Goal: Task Accomplishment & Management: Manage account settings

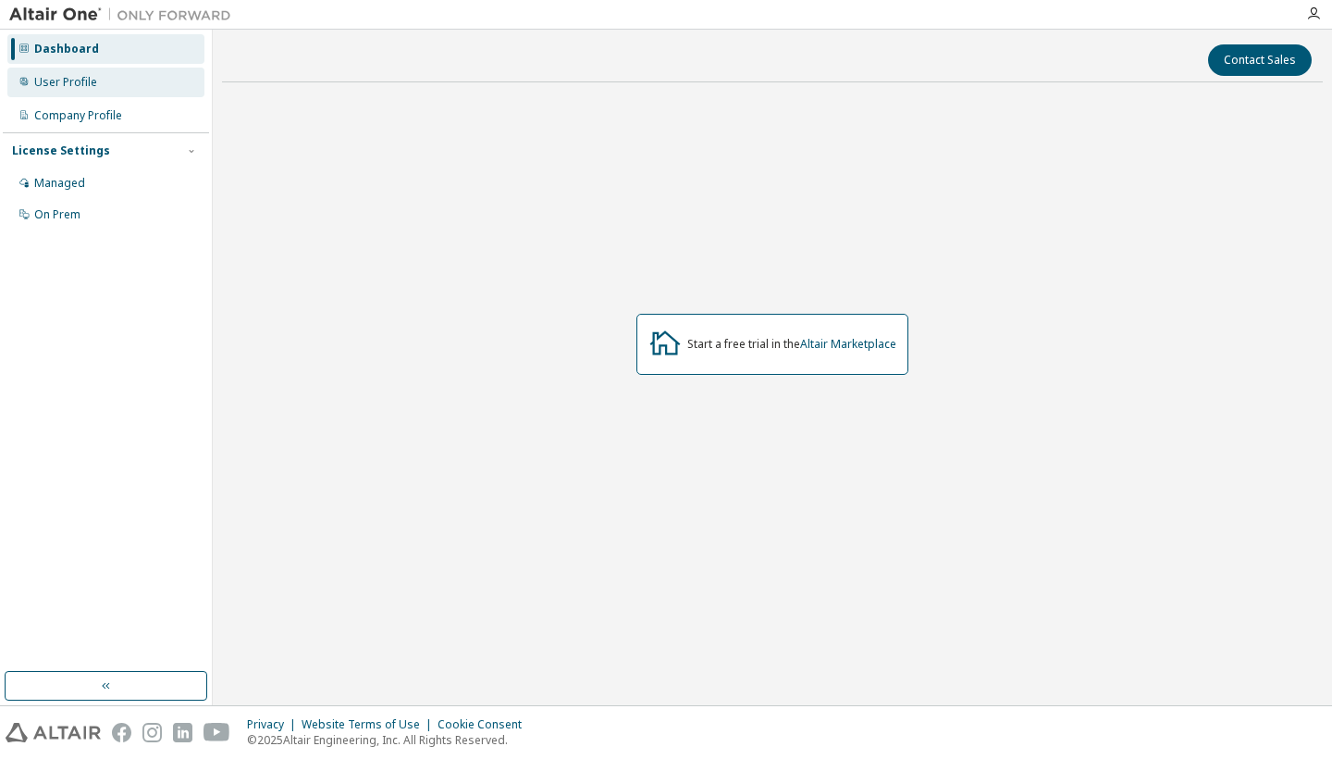
click at [98, 93] on div "User Profile" at bounding box center [105, 83] width 197 height 30
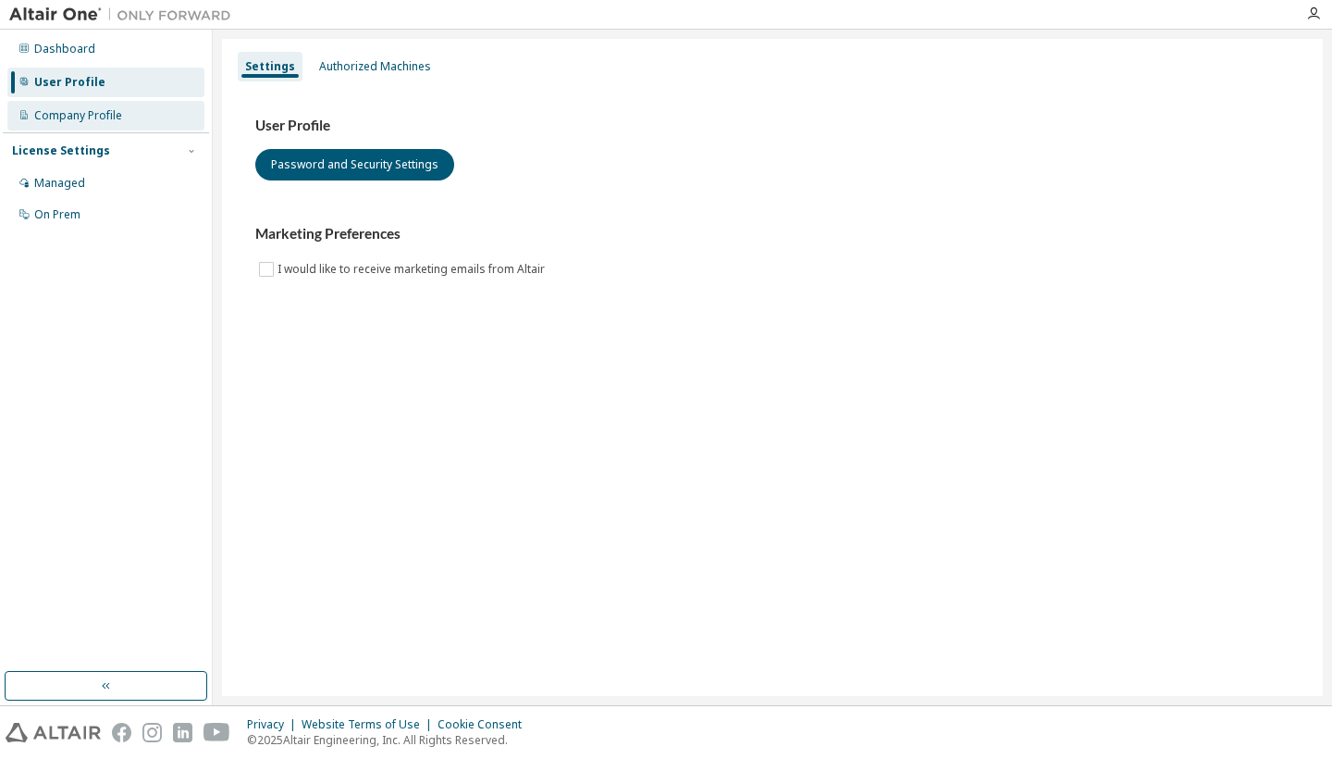
click at [89, 122] on div "Company Profile" at bounding box center [78, 115] width 88 height 15
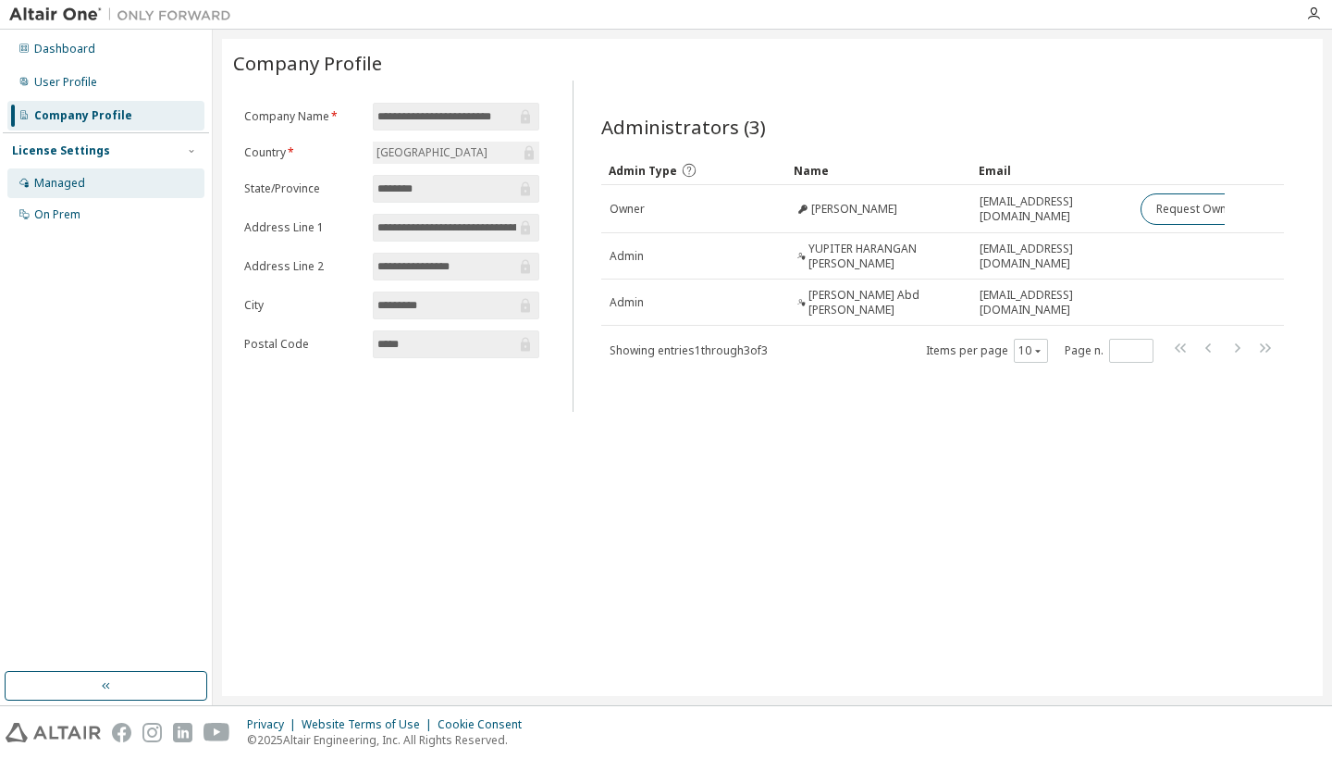
click at [90, 179] on div "Managed" at bounding box center [105, 183] width 197 height 30
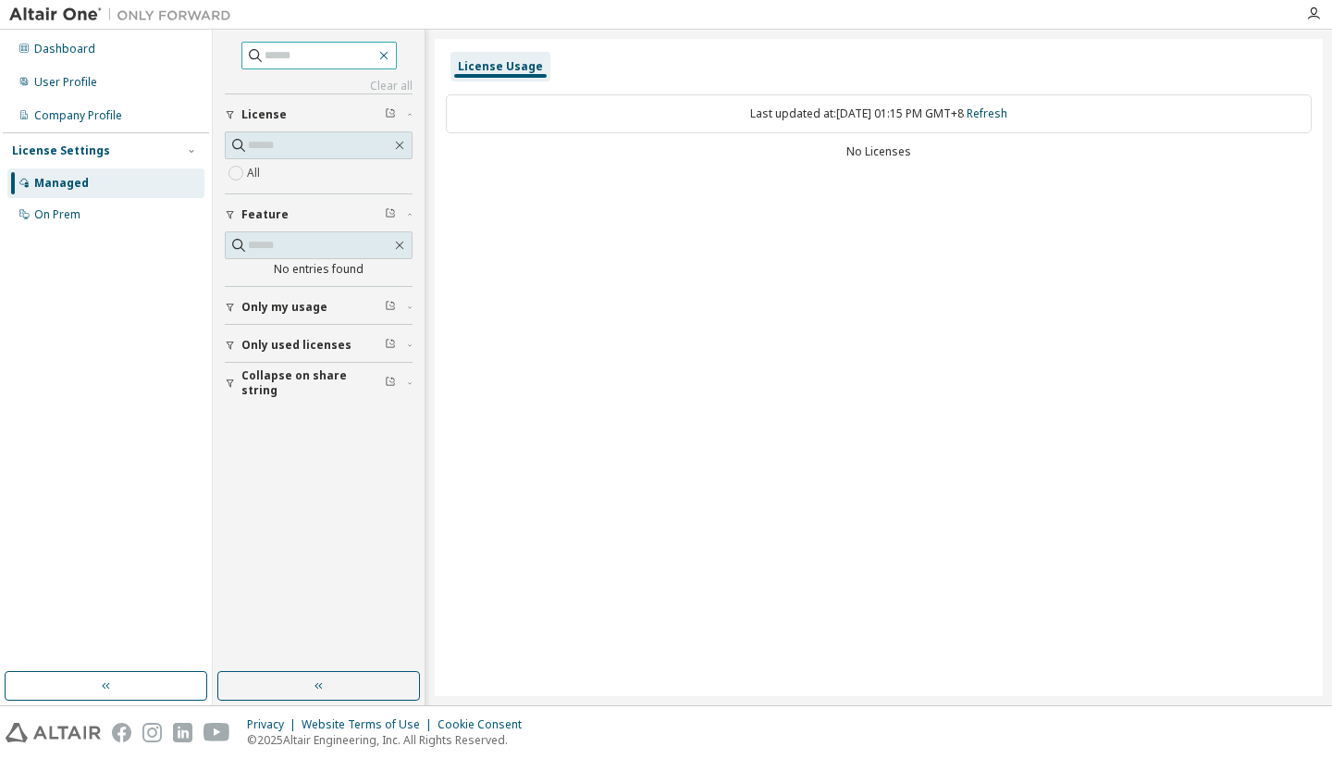
click at [391, 58] on icon "button" at bounding box center [384, 55] width 15 height 15
click at [388, 56] on icon "button" at bounding box center [383, 56] width 8 height 8
click at [111, 209] on div "On Prem" at bounding box center [105, 215] width 197 height 30
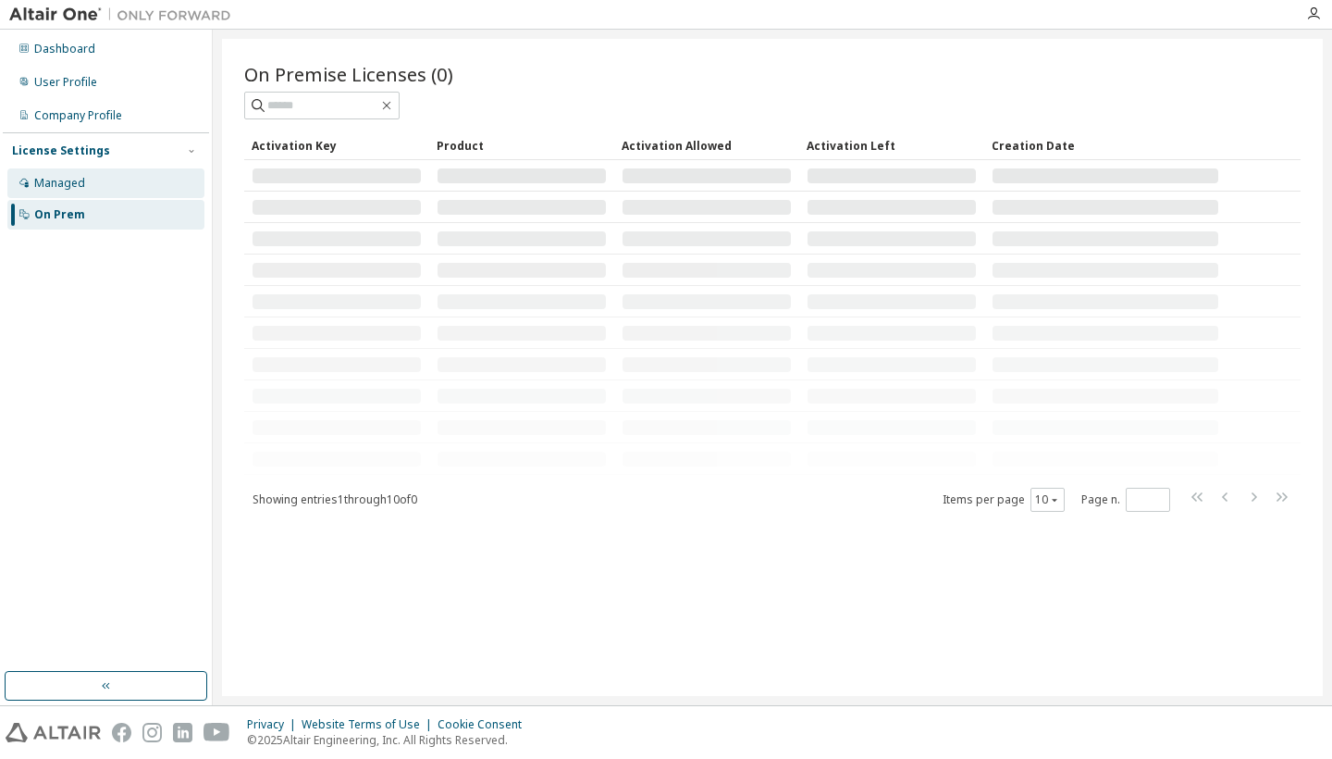
click at [86, 192] on div "Managed" at bounding box center [105, 183] width 197 height 30
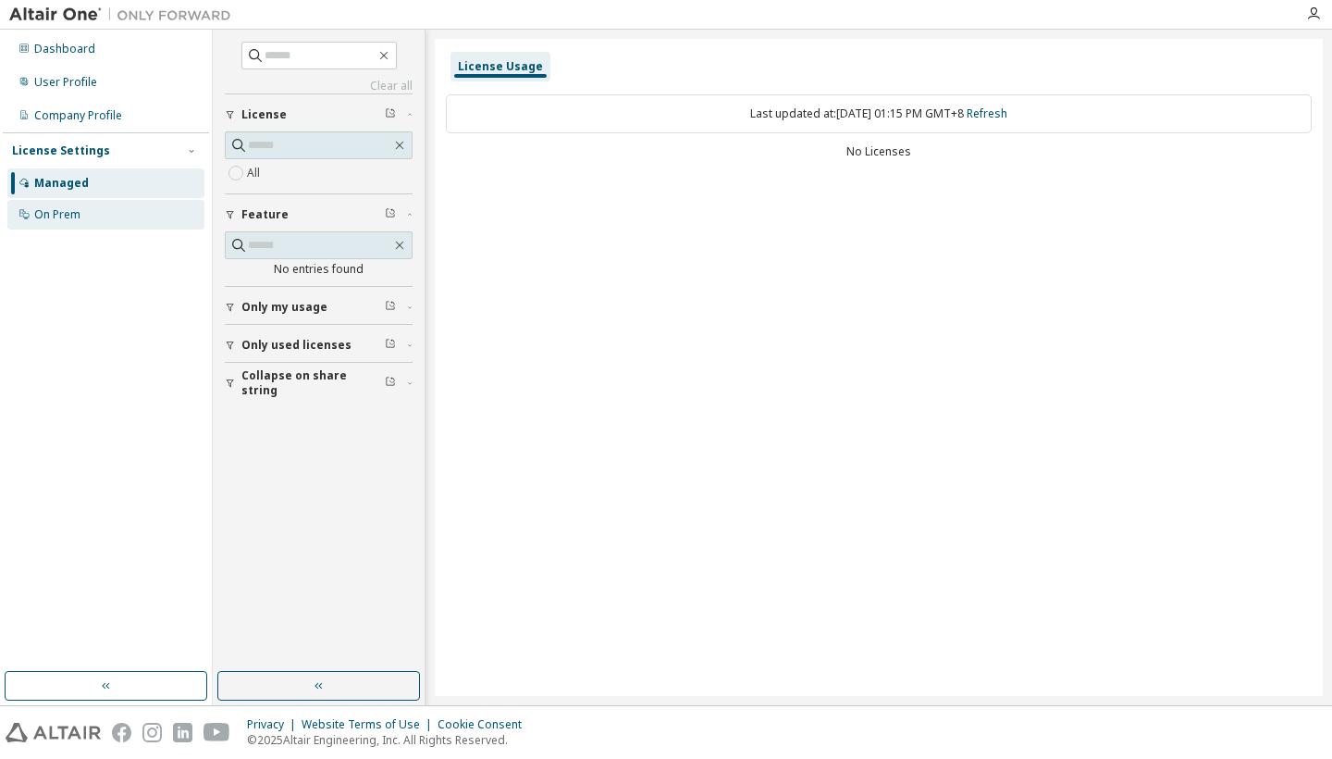
click at [86, 221] on div "On Prem" at bounding box center [105, 215] width 197 height 30
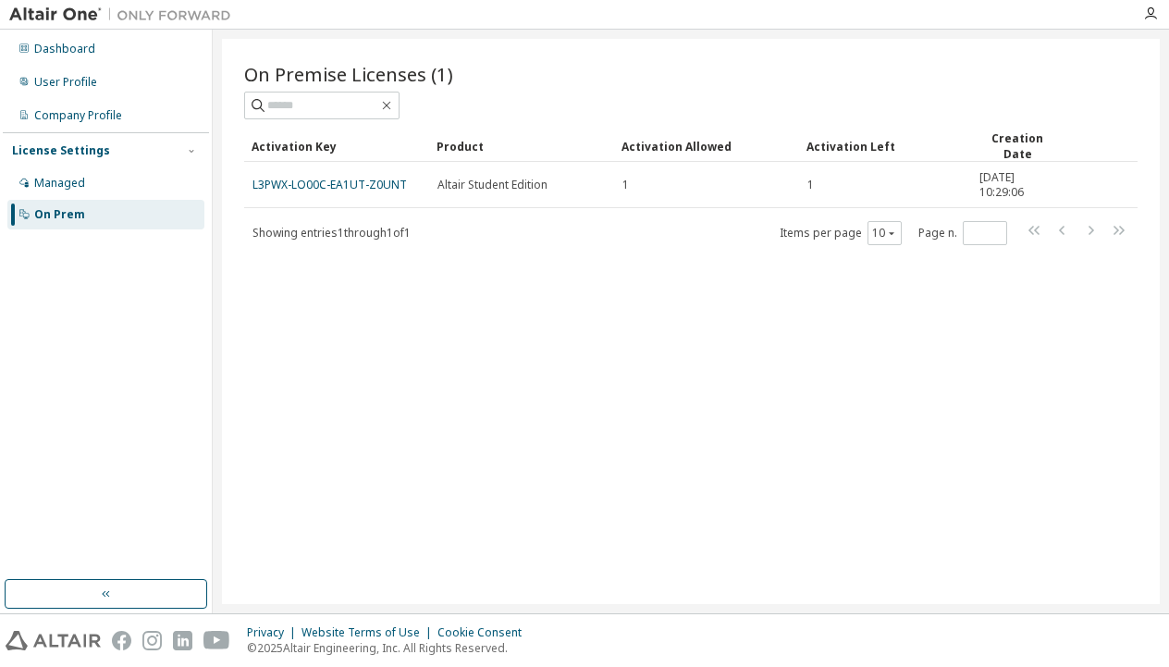
click at [790, 311] on div "On Premise Licenses (1) Clear Load Save Save As Field Operator Value Select fil…" at bounding box center [691, 321] width 938 height 565
click at [86, 179] on div "Managed" at bounding box center [105, 183] width 197 height 30
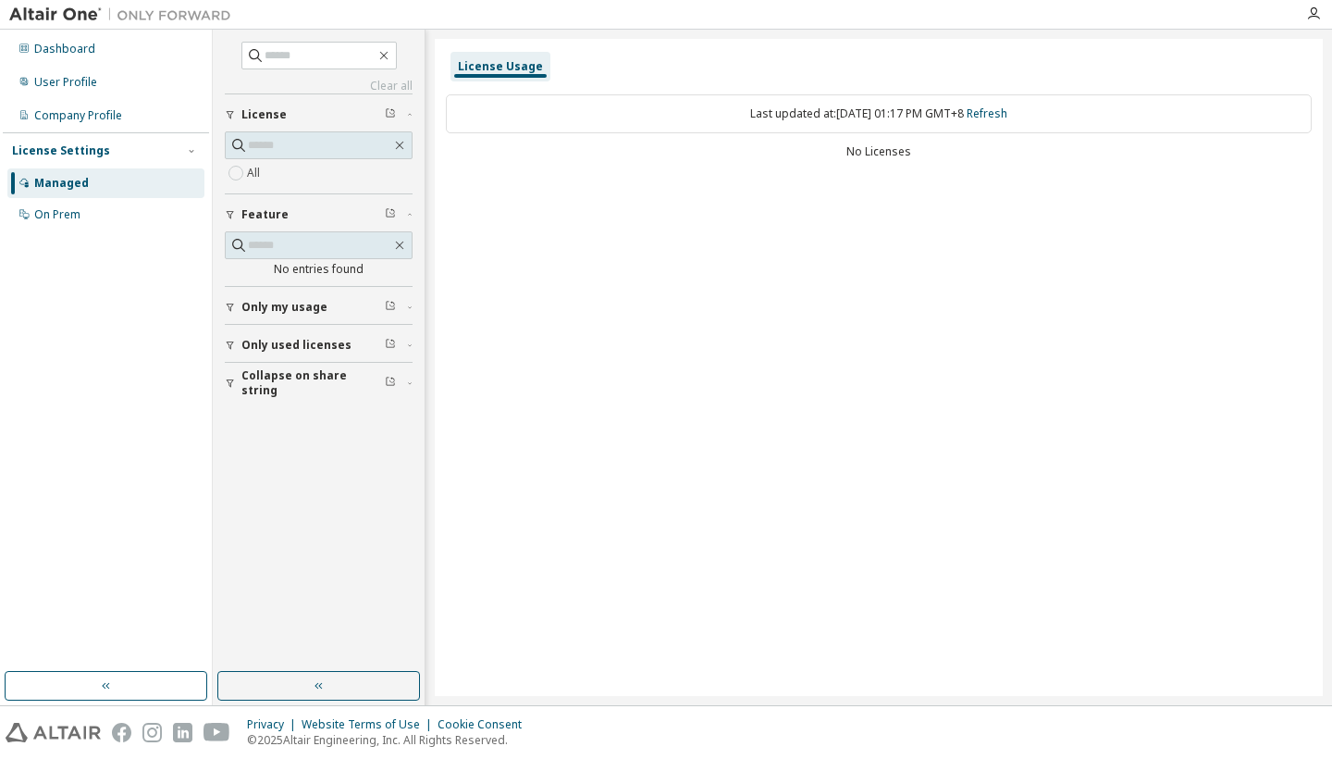
click at [599, 278] on div "License Usage Last updated at: [DATE] 01:17 PM GMT+8 Refresh No Licenses" at bounding box center [879, 367] width 888 height 657
click at [54, 171] on div "Managed" at bounding box center [105, 183] width 197 height 30
click at [120, 215] on div "On Prem" at bounding box center [105, 215] width 197 height 30
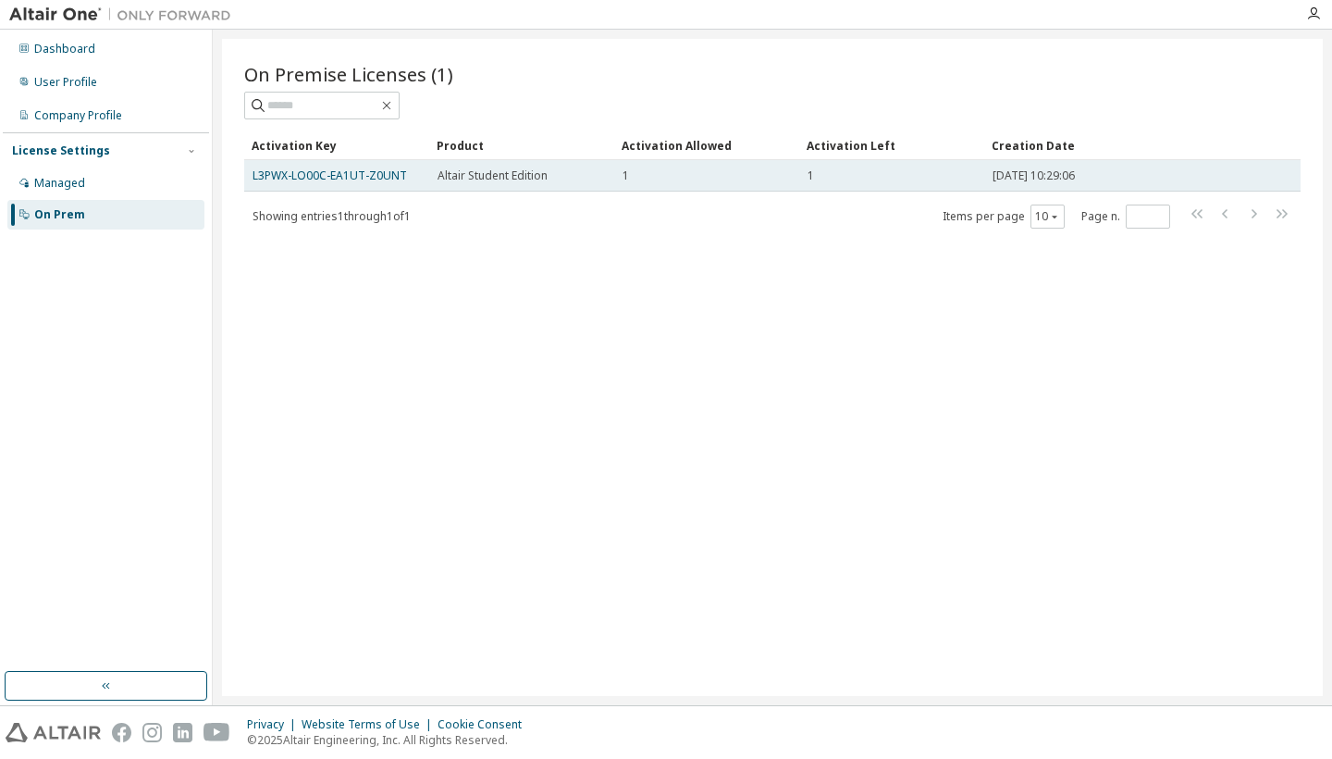
click at [1071, 174] on span "[DATE] 10:29:06" at bounding box center [1034, 175] width 82 height 15
click at [1100, 180] on div "[DATE] 10:29:06" at bounding box center [1106, 175] width 226 height 15
click at [700, 183] on td "1" at bounding box center [706, 175] width 185 height 31
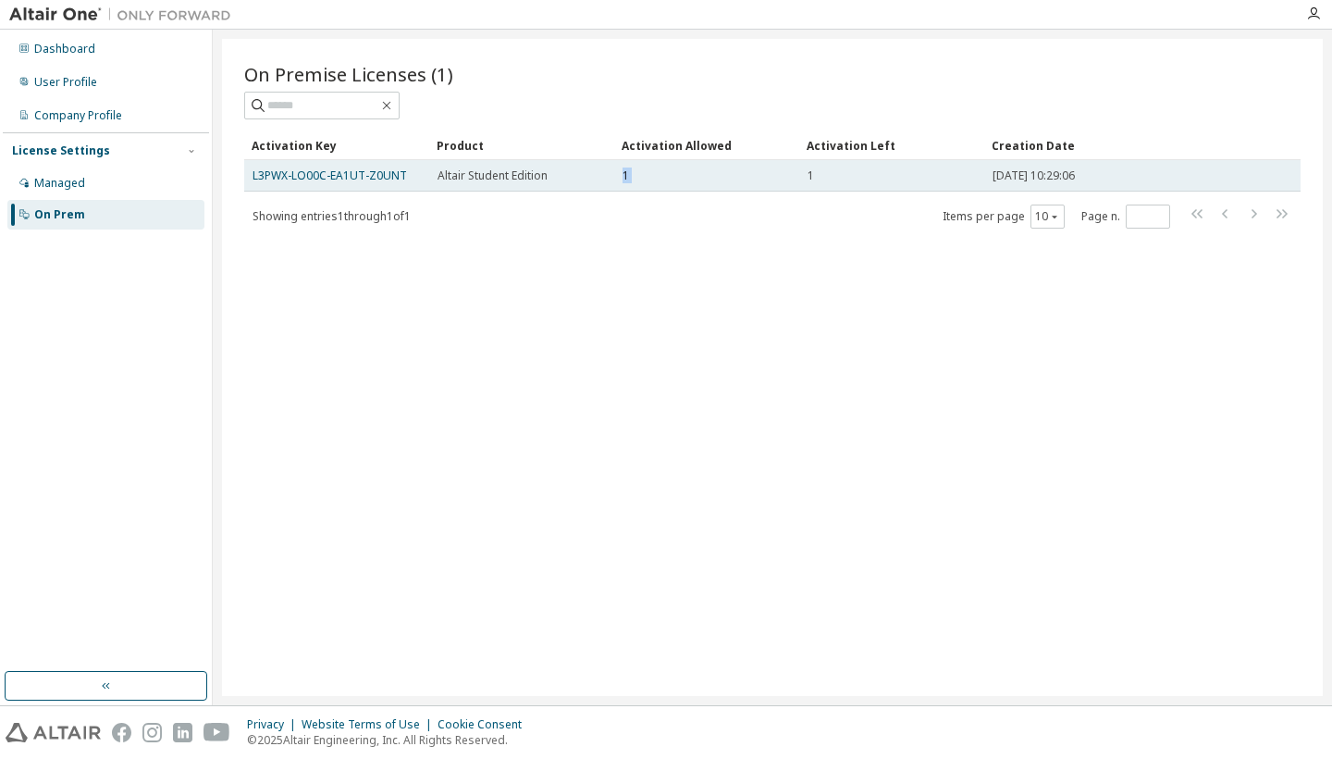
click at [646, 185] on td "1" at bounding box center [706, 175] width 185 height 31
click at [381, 176] on link "L3PWX-LO00C-EA1UT-Z0UNT" at bounding box center [330, 175] width 154 height 16
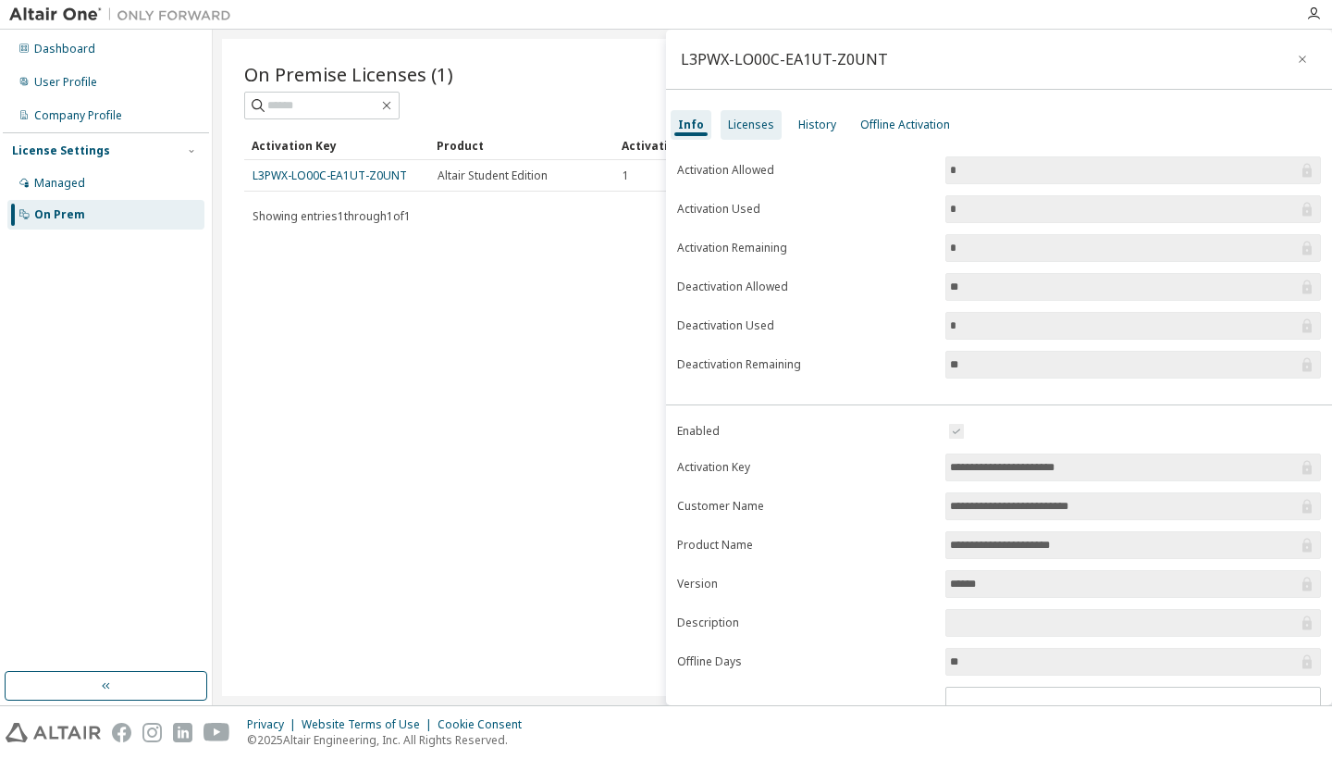
click at [735, 113] on div "Licenses" at bounding box center [751, 125] width 61 height 30
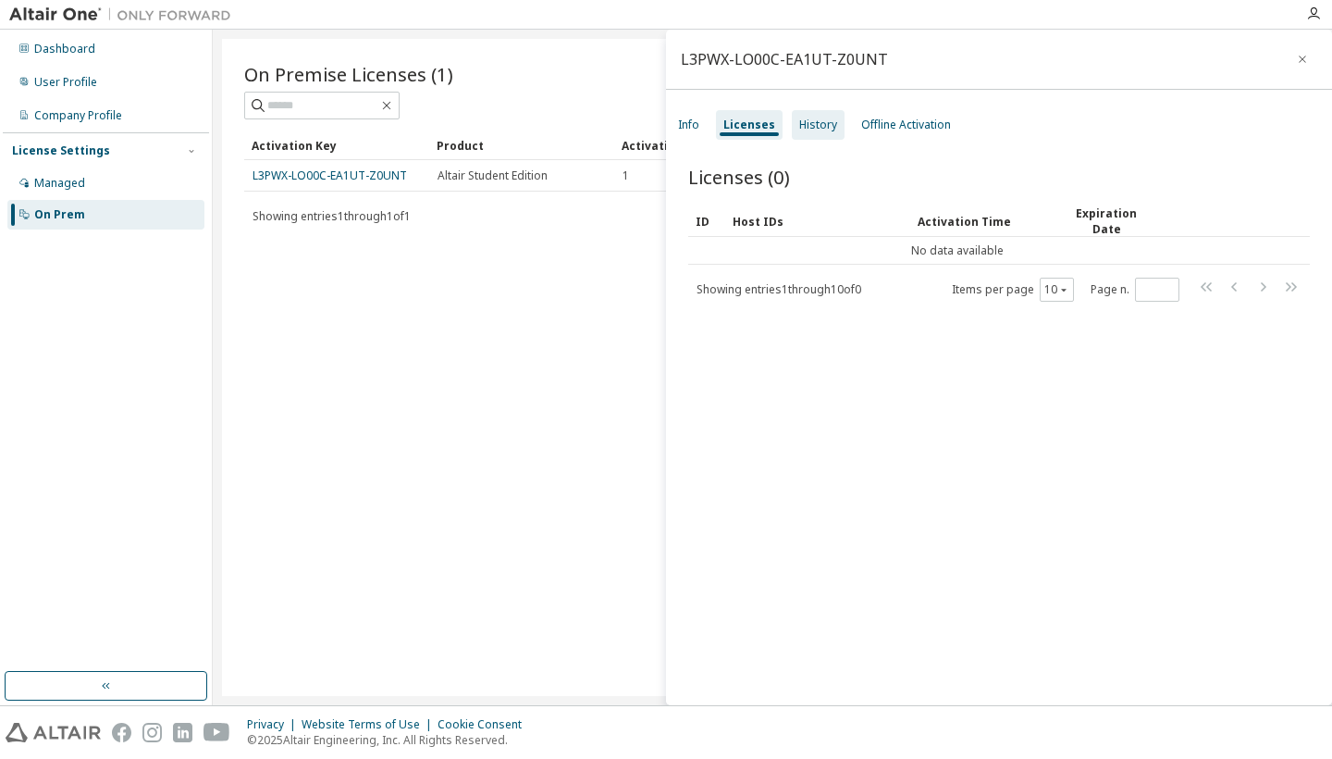
click at [799, 121] on div "History" at bounding box center [818, 124] width 38 height 15
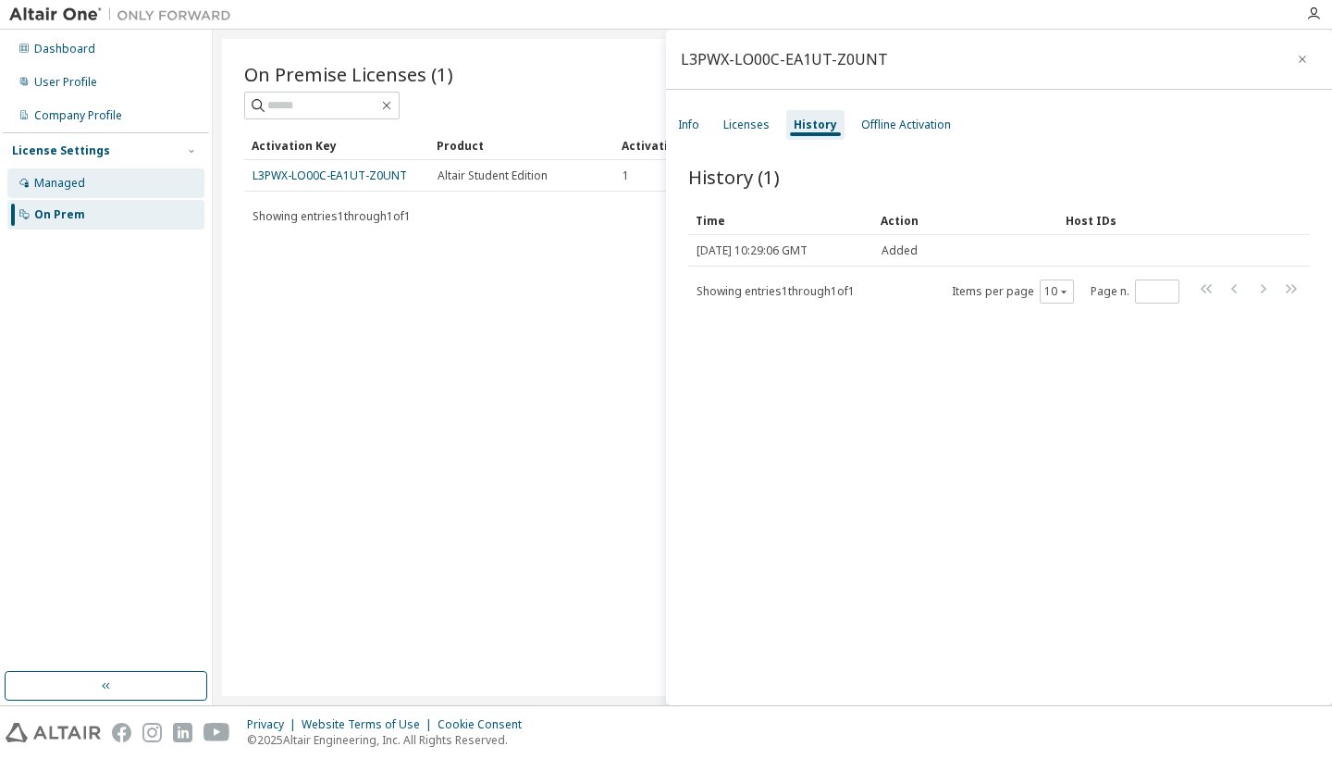
click at [50, 172] on div "Managed" at bounding box center [105, 183] width 197 height 30
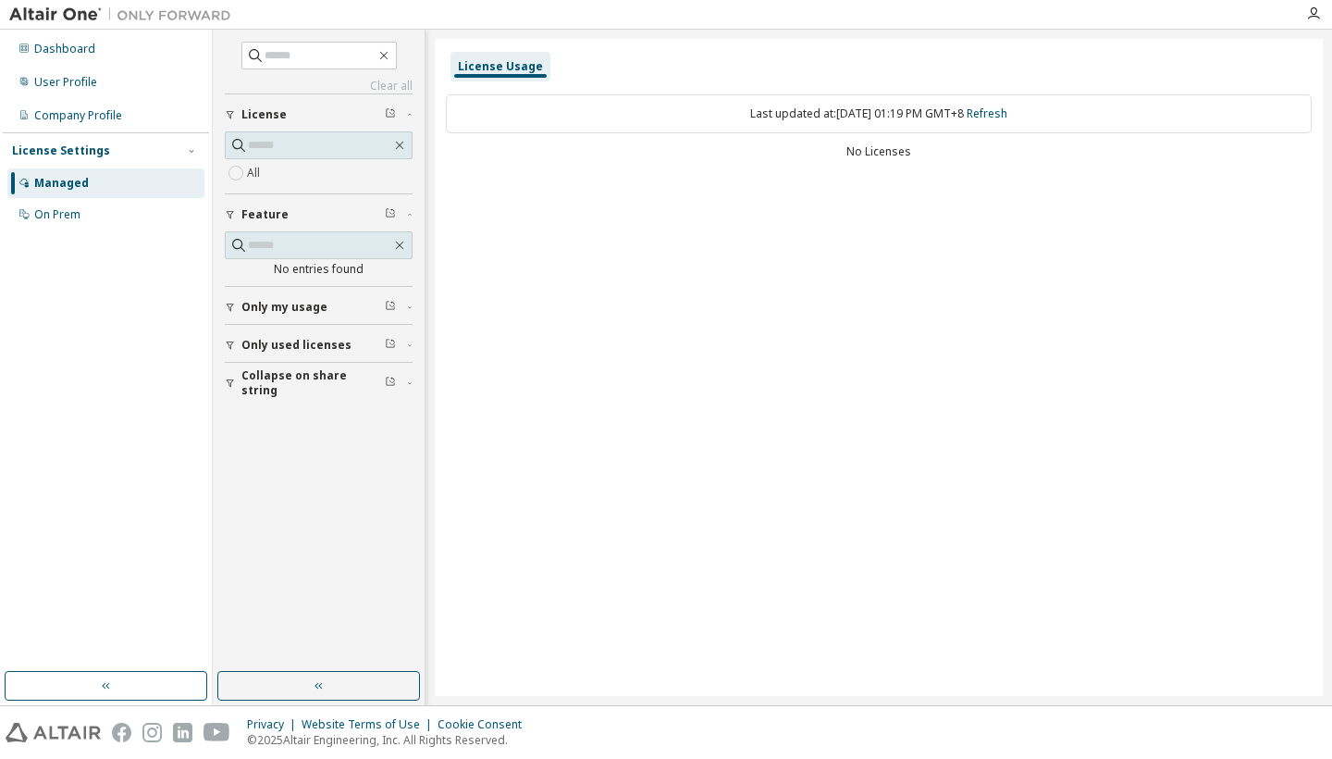
click at [294, 342] on span "Only used licenses" at bounding box center [296, 345] width 110 height 15
click at [104, 89] on div "User Profile" at bounding box center [105, 83] width 197 height 30
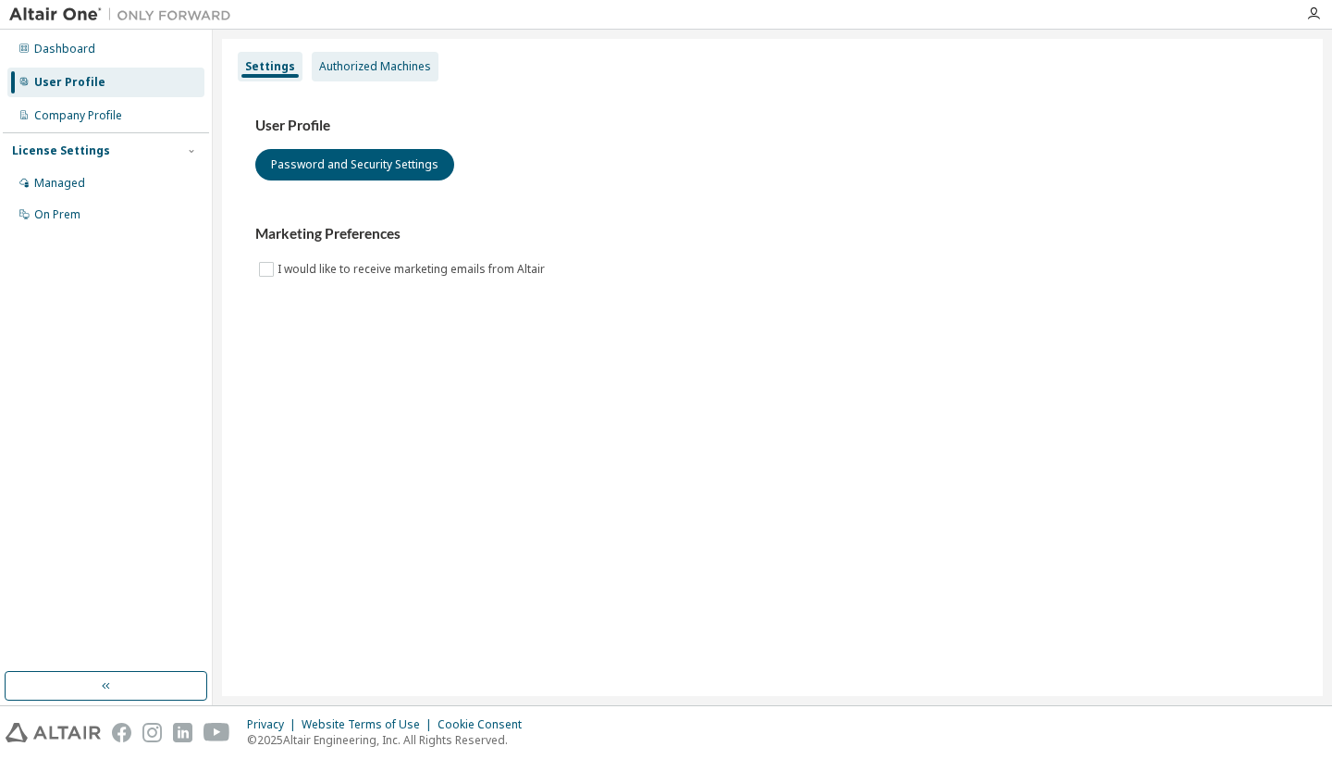
click at [347, 71] on div "Authorized Machines" at bounding box center [375, 66] width 112 height 15
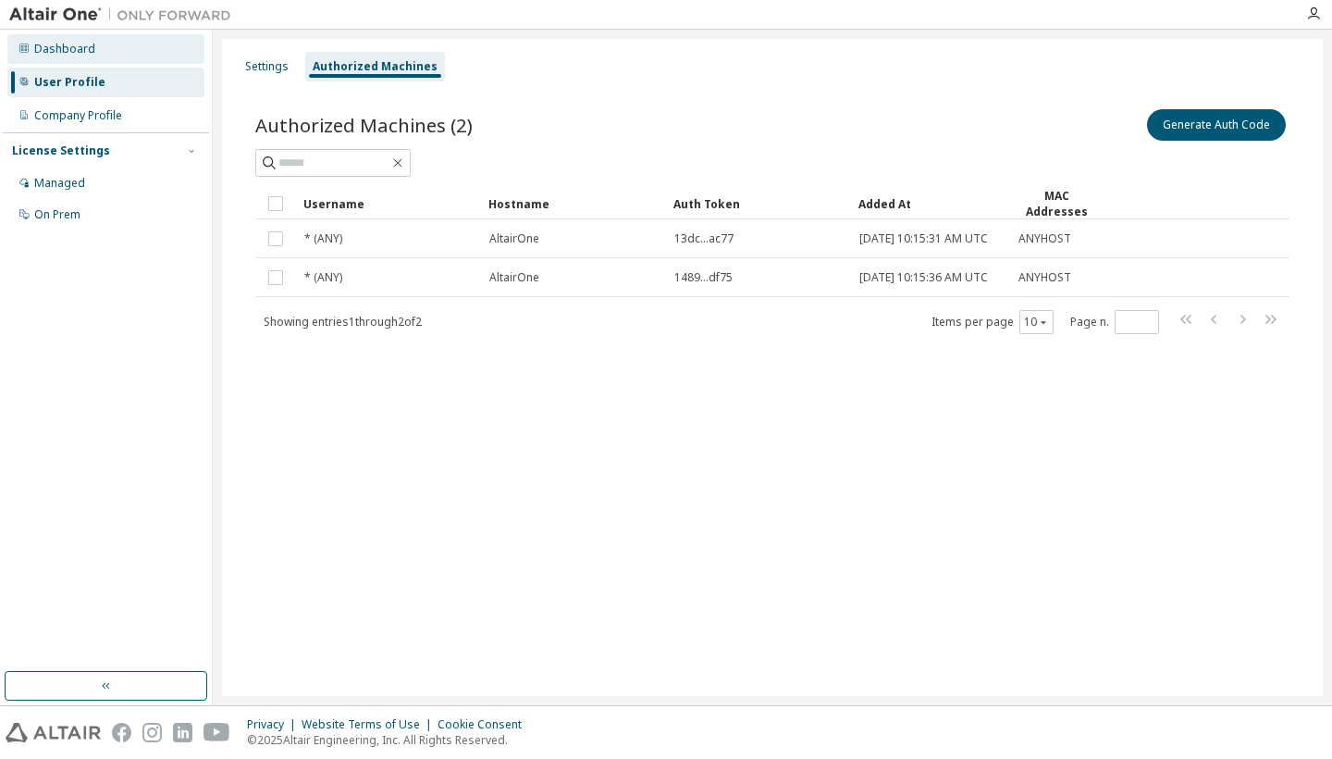
click at [136, 47] on div "Dashboard" at bounding box center [105, 49] width 197 height 30
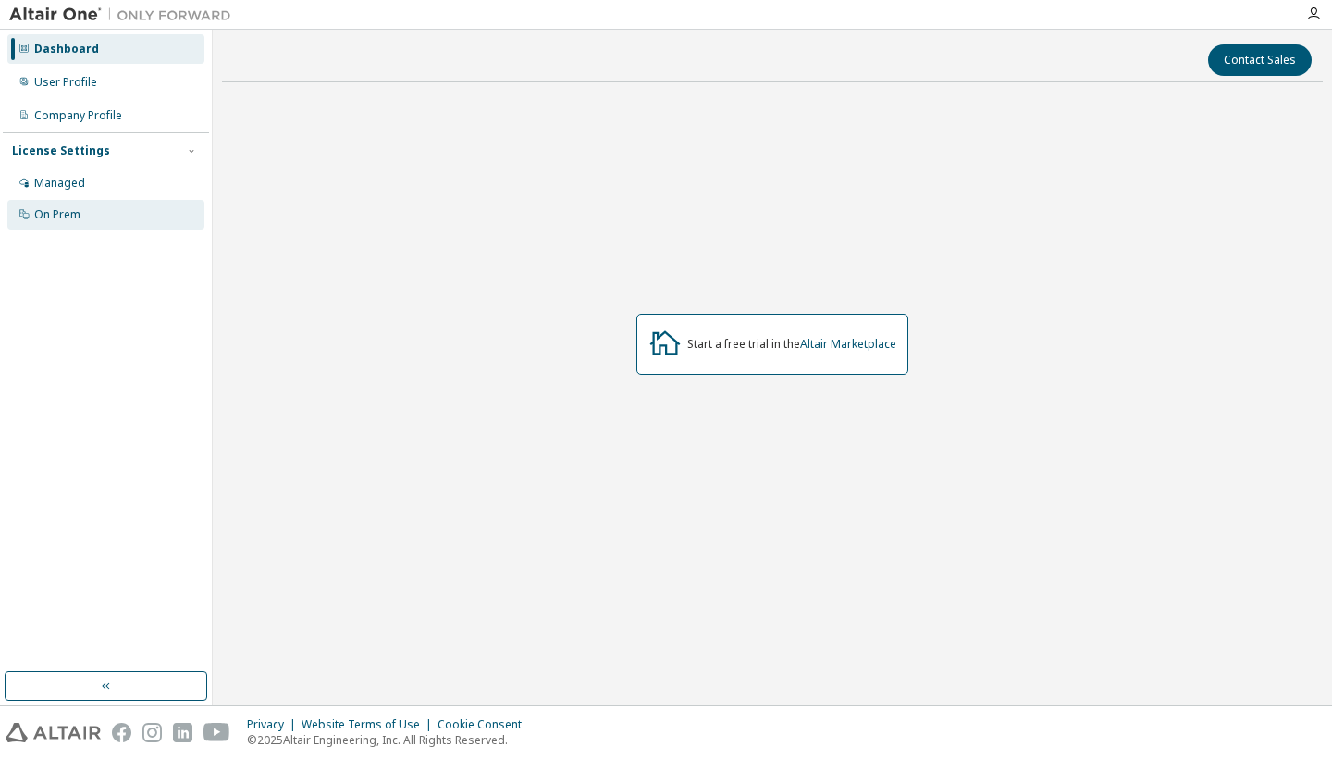
click at [63, 216] on div "On Prem" at bounding box center [57, 214] width 46 height 15
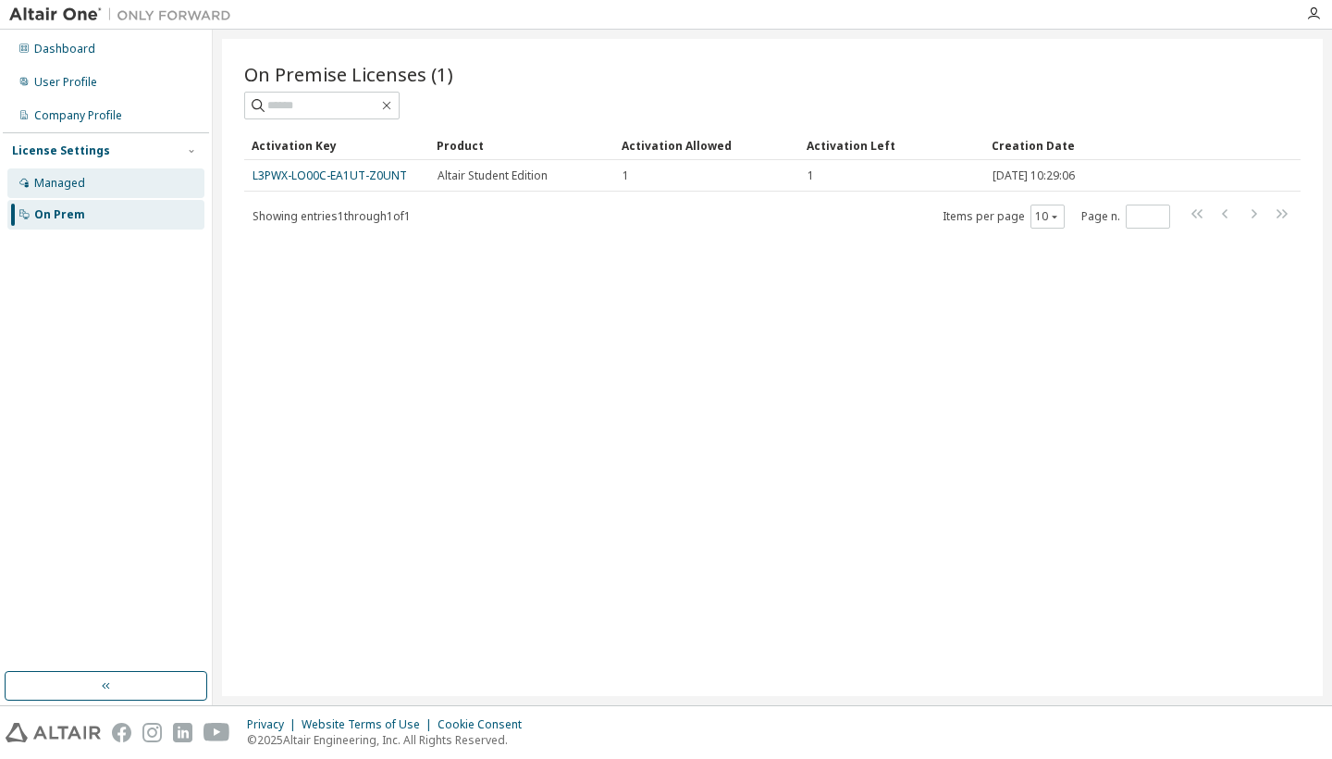
click at [63, 192] on div "Managed" at bounding box center [105, 183] width 197 height 30
